Goal: Information Seeking & Learning: Learn about a topic

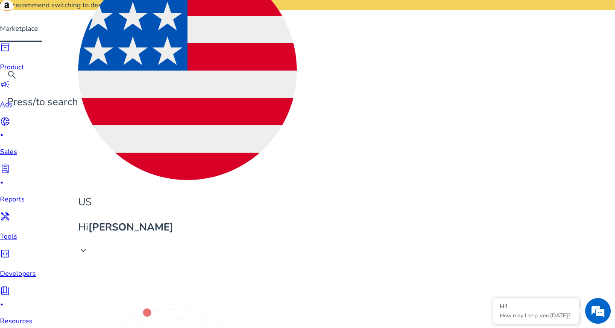
scroll to position [73, 0]
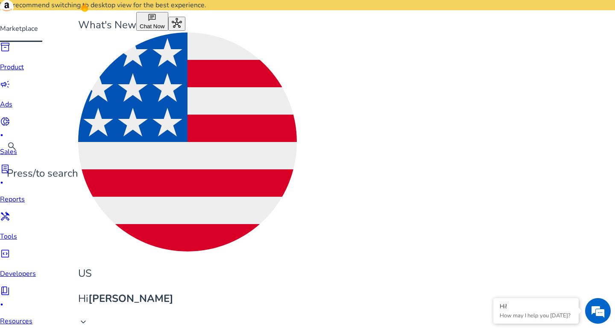
drag, startPoint x: 212, startPoint y: 48, endPoint x: 132, endPoint y: 38, distance: 80.9
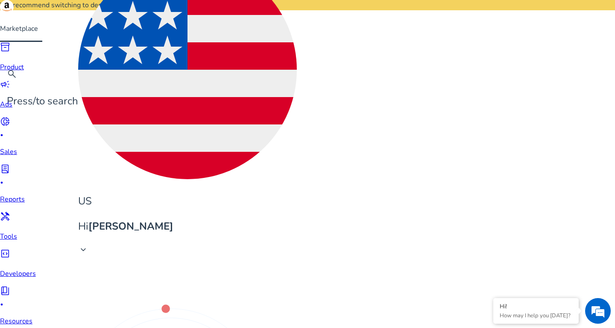
scroll to position [73, 0]
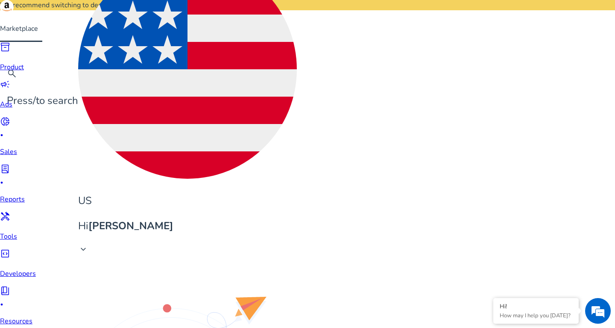
drag, startPoint x: 77, startPoint y: 118, endPoint x: 126, endPoint y: 113, distance: 49.8
copy span "sustainable .st0{fill:#2c8af8}"
drag, startPoint x: 414, startPoint y: 117, endPoint x: 434, endPoint y: 119, distance: 20.1
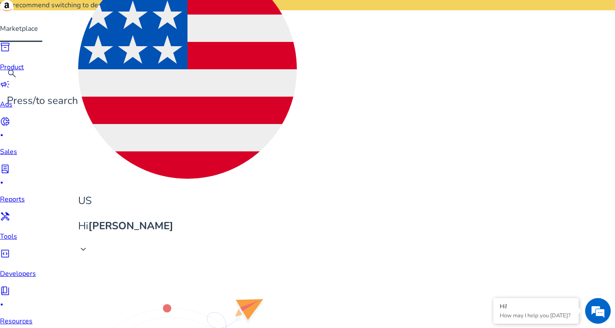
copy span "3.03K"
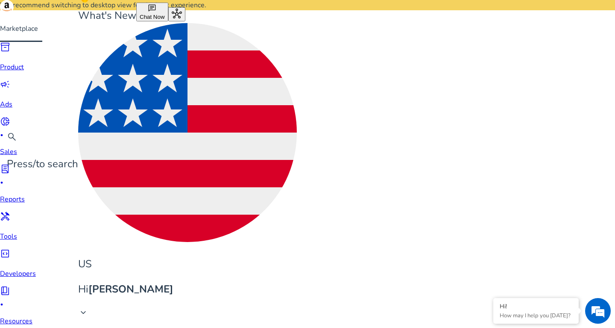
scroll to position [0, 0]
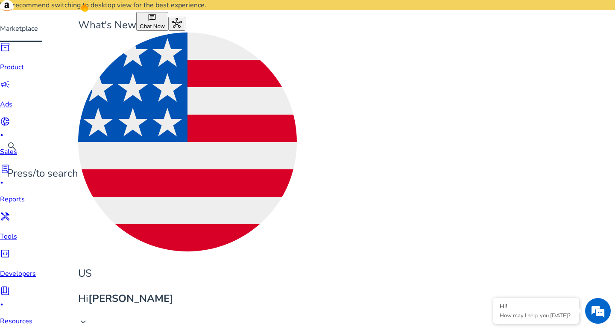
type input "**********"
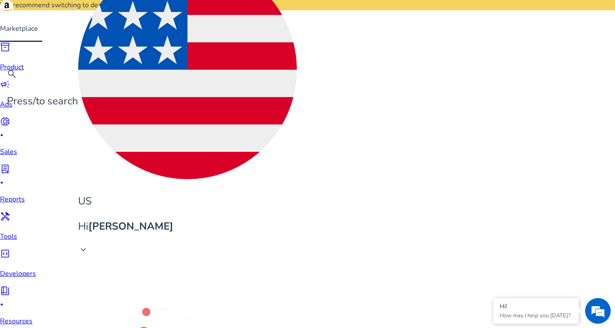
scroll to position [73, 0]
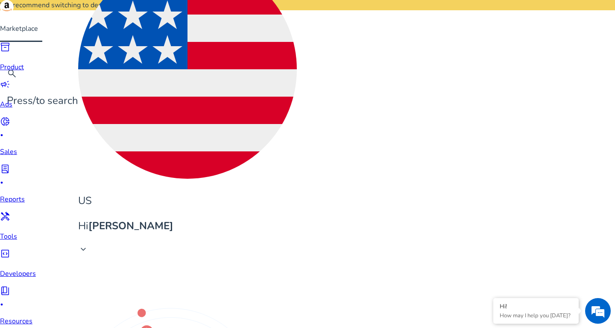
drag, startPoint x: 77, startPoint y: 139, endPoint x: 154, endPoint y: 140, distance: 77.3
copy span "sustainable product .st0{fill:#2c8af8}"
drag, startPoint x: 412, startPoint y: 145, endPoint x: 445, endPoint y: 147, distance: 33.4
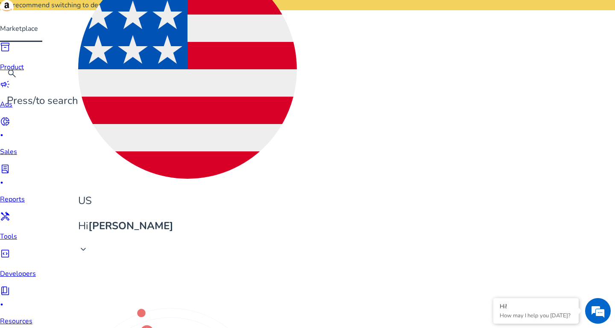
copy span "1.34K"
